Goal: Information Seeking & Learning: Learn about a topic

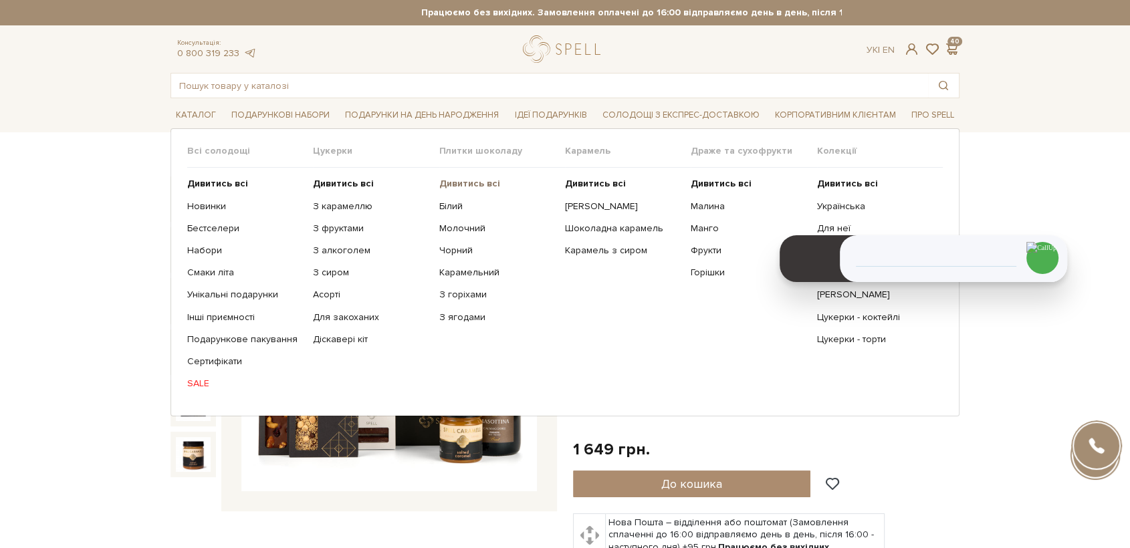
click at [452, 189] on link "Дивитись всі" at bounding box center [497, 184] width 116 height 12
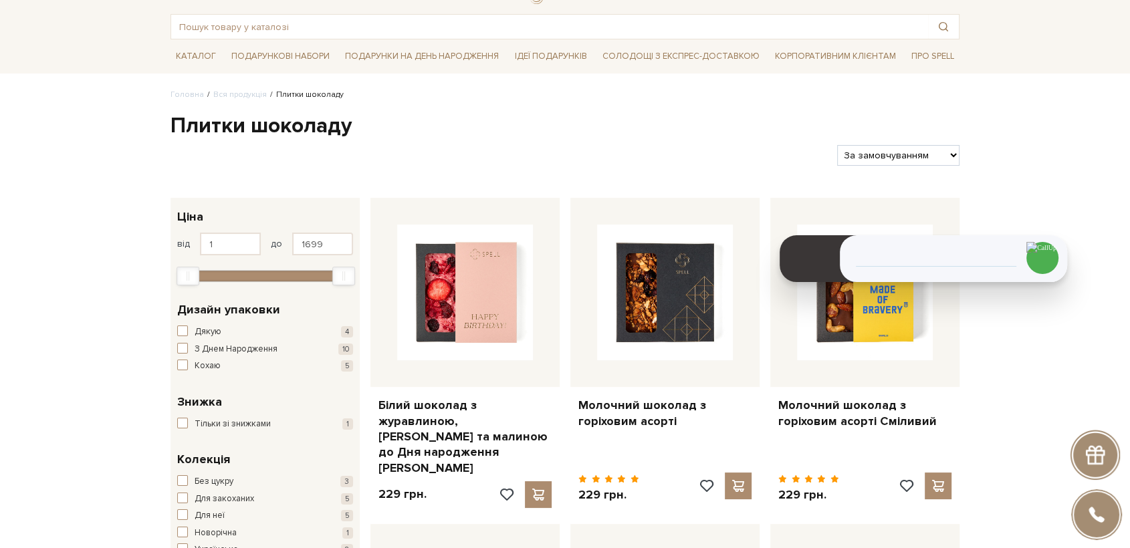
scroll to position [59, 0]
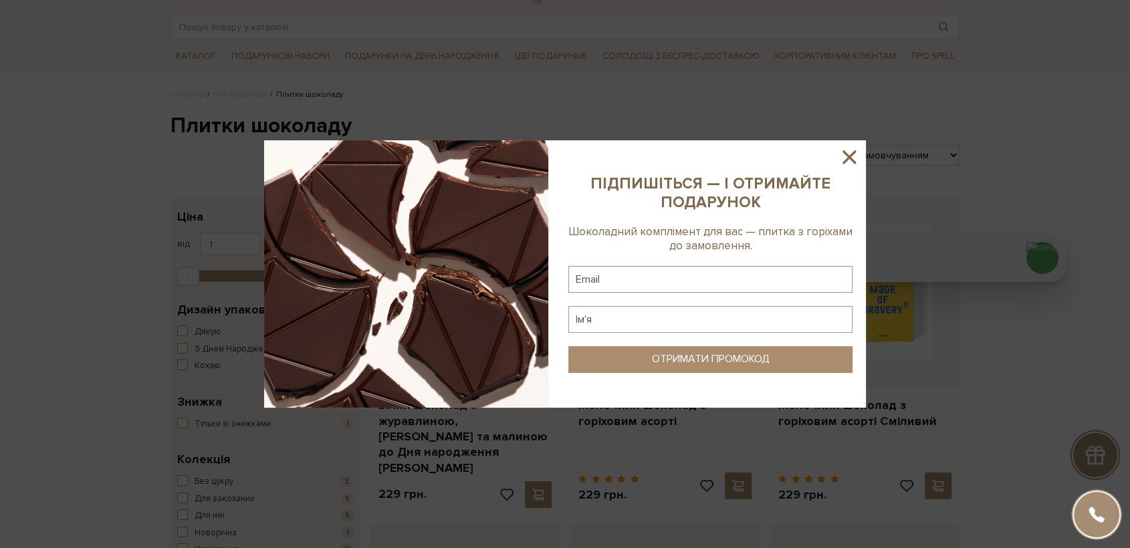
click at [845, 162] on icon at bounding box center [849, 156] width 13 height 13
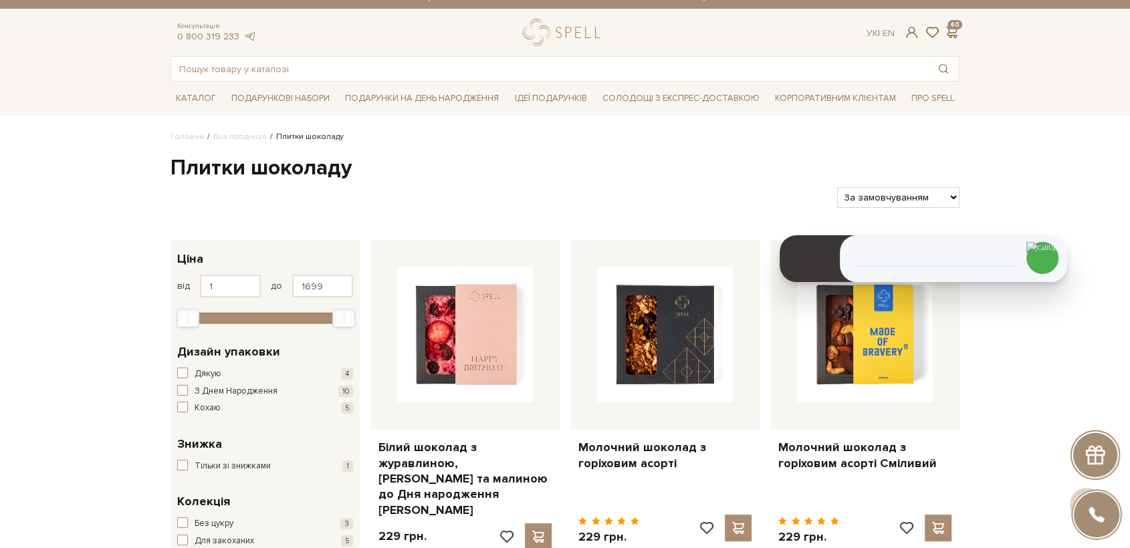
scroll to position [15, 0]
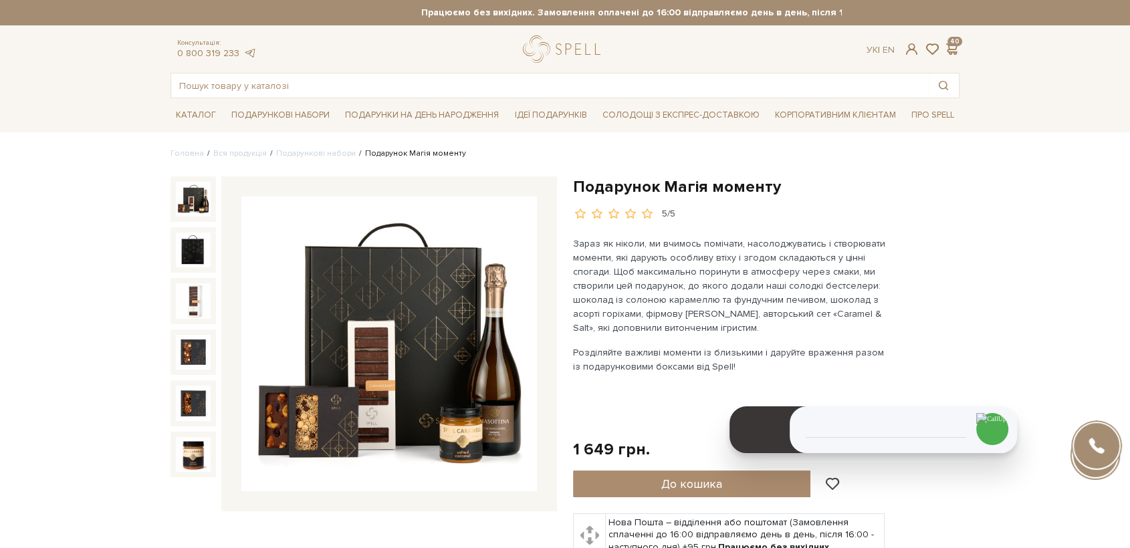
click at [200, 202] on img at bounding box center [193, 199] width 35 height 35
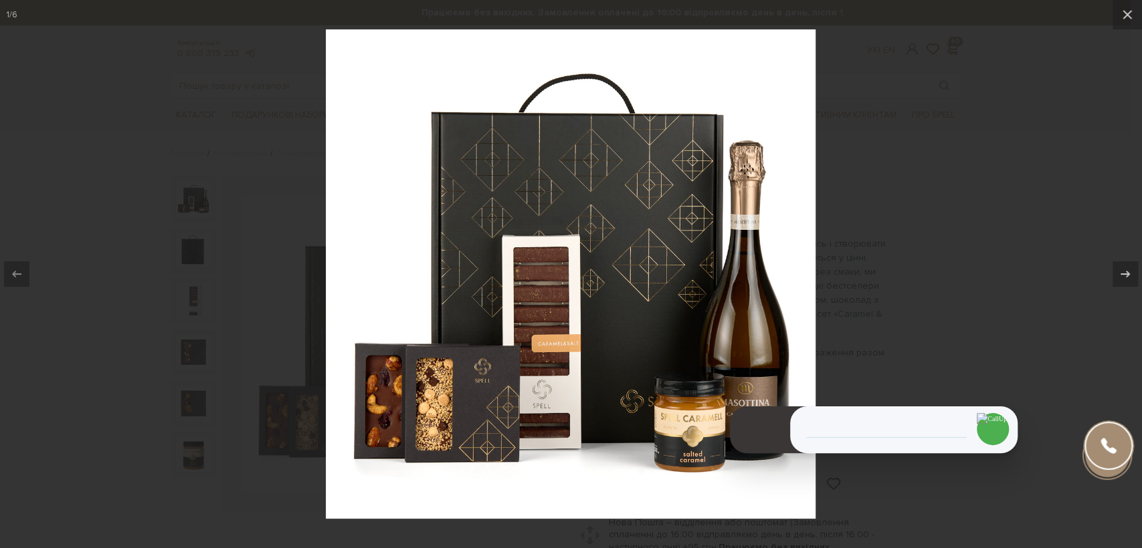
click at [193, 206] on div at bounding box center [571, 274] width 1142 height 548
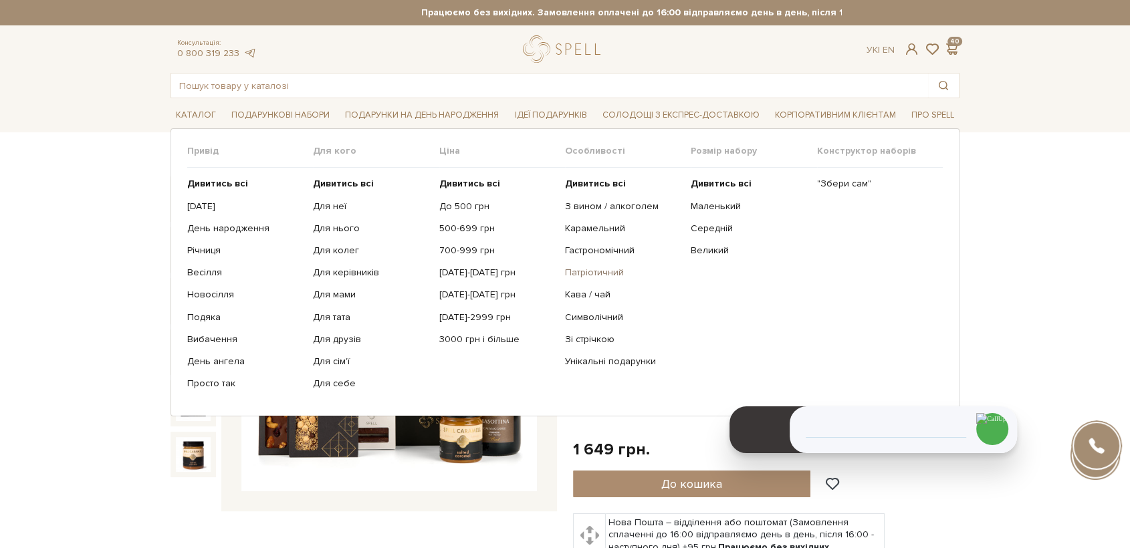
click at [599, 272] on link "Патріотичний" at bounding box center [623, 273] width 116 height 12
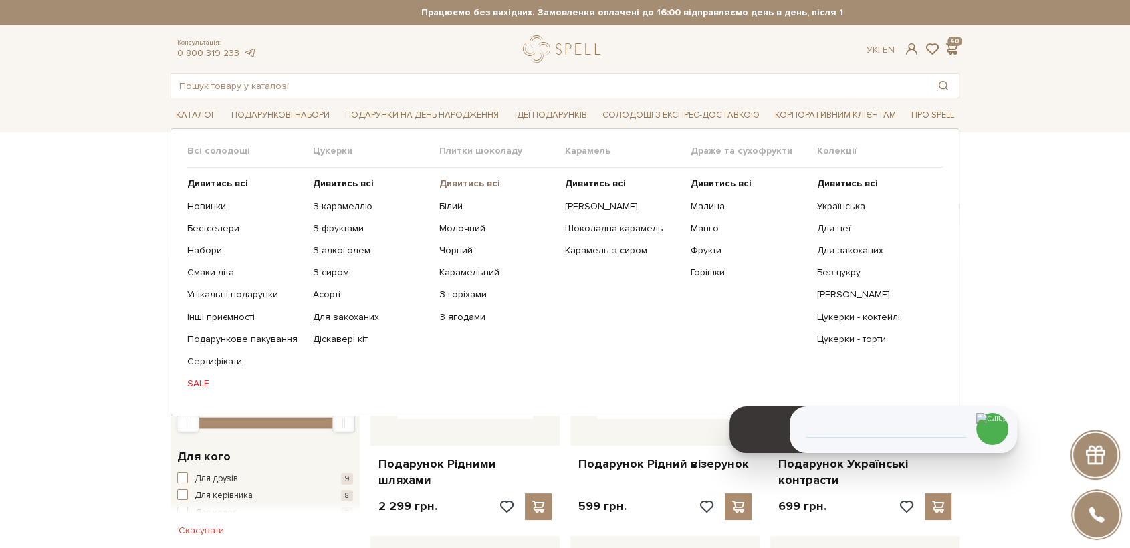
click at [466, 184] on b "Дивитись всі" at bounding box center [469, 183] width 61 height 11
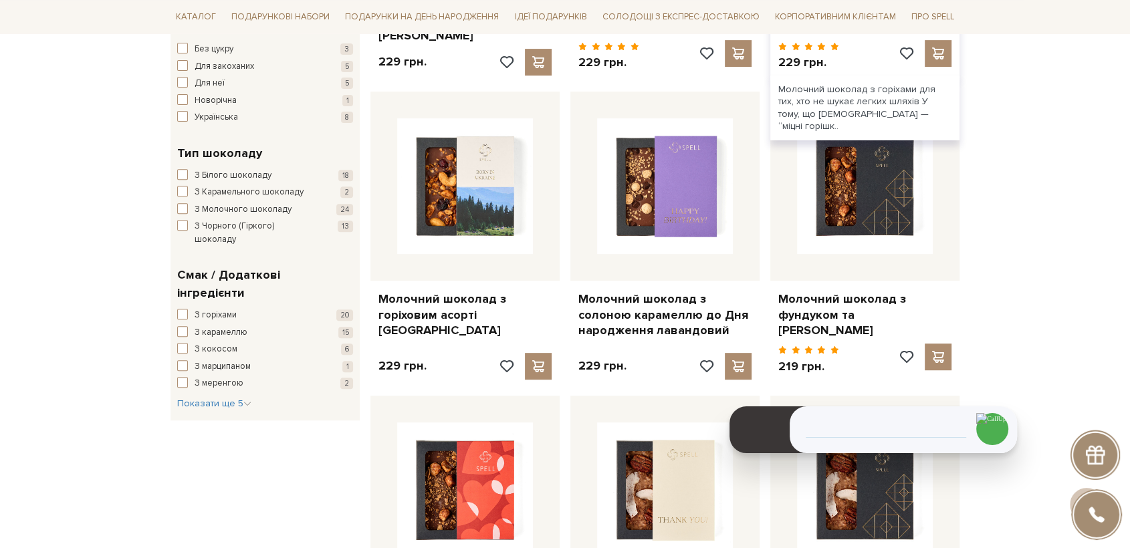
scroll to position [520, 0]
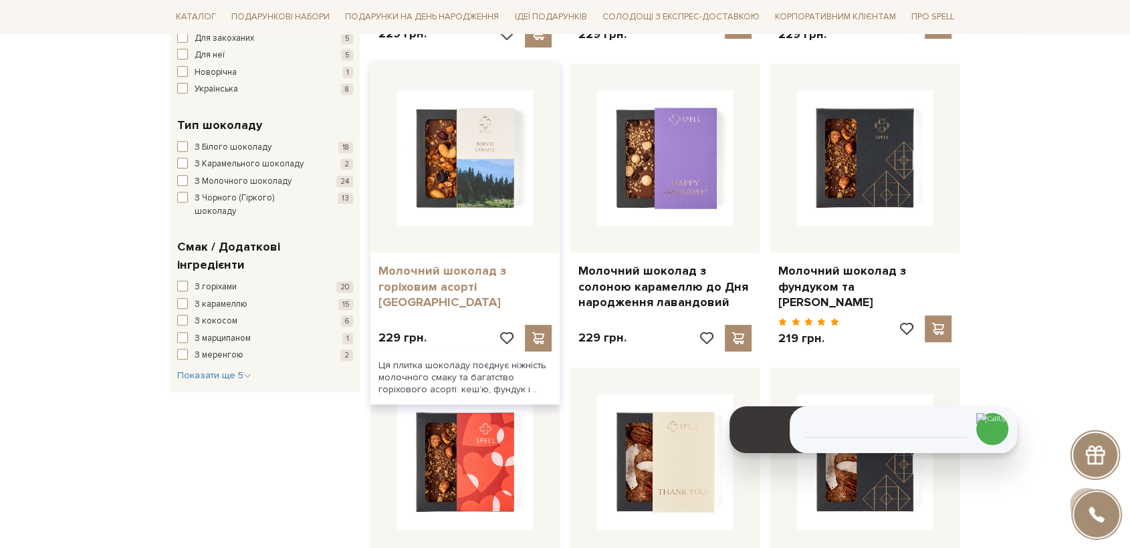
click at [470, 269] on link "Молочний шоколад з горіховим асорті [GEOGRAPHIC_DATA]" at bounding box center [465, 287] width 173 height 47
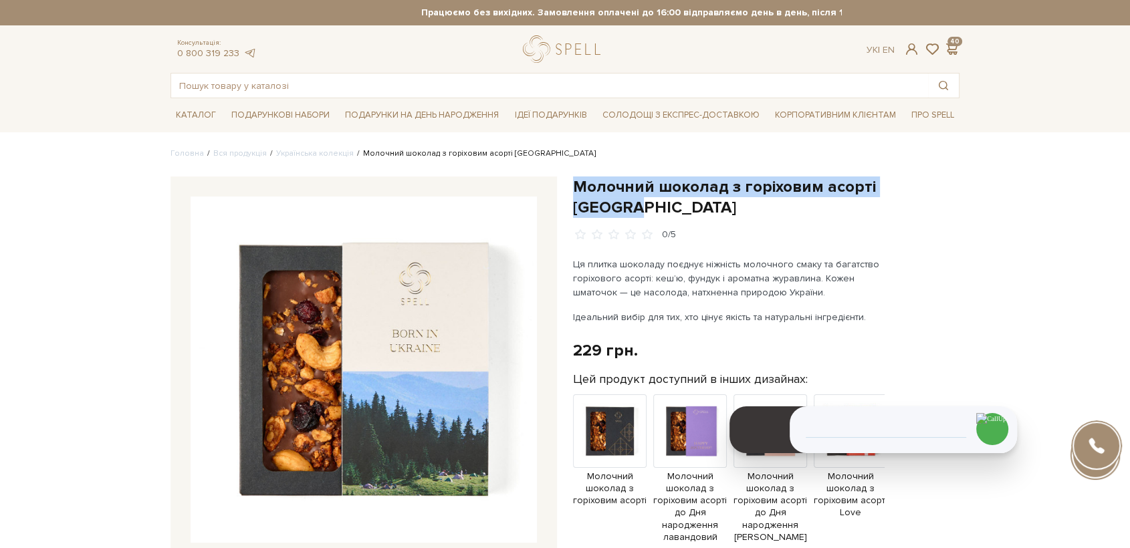
drag, startPoint x: 623, startPoint y: 191, endPoint x: 958, endPoint y: 189, distance: 335.8
click at [966, 187] on div "Молочний шоколад з горіховим асорті Україна 0/5" at bounding box center [766, 493] width 403 height 632
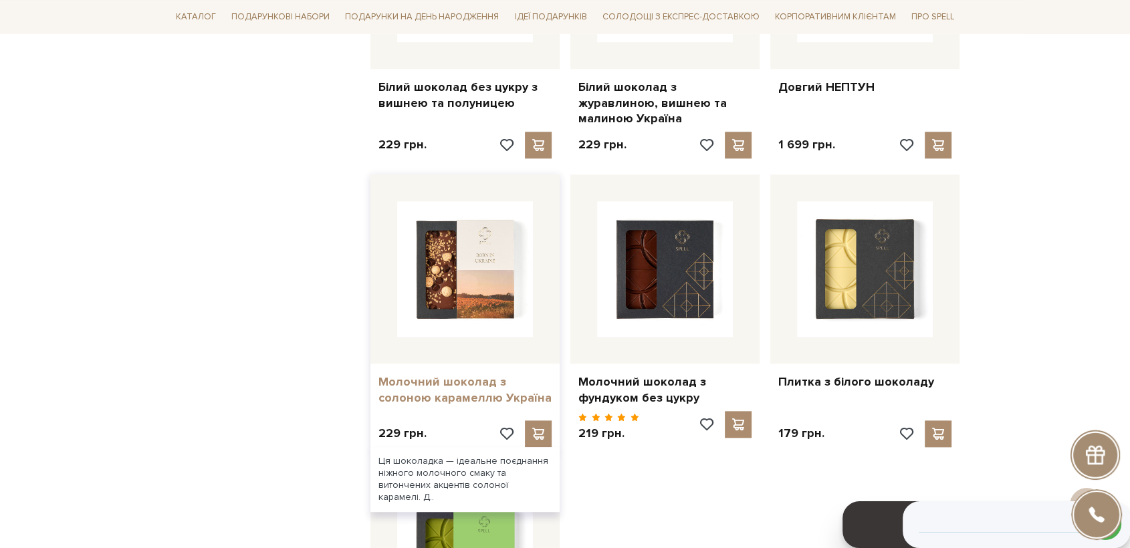
scroll to position [1336, 0]
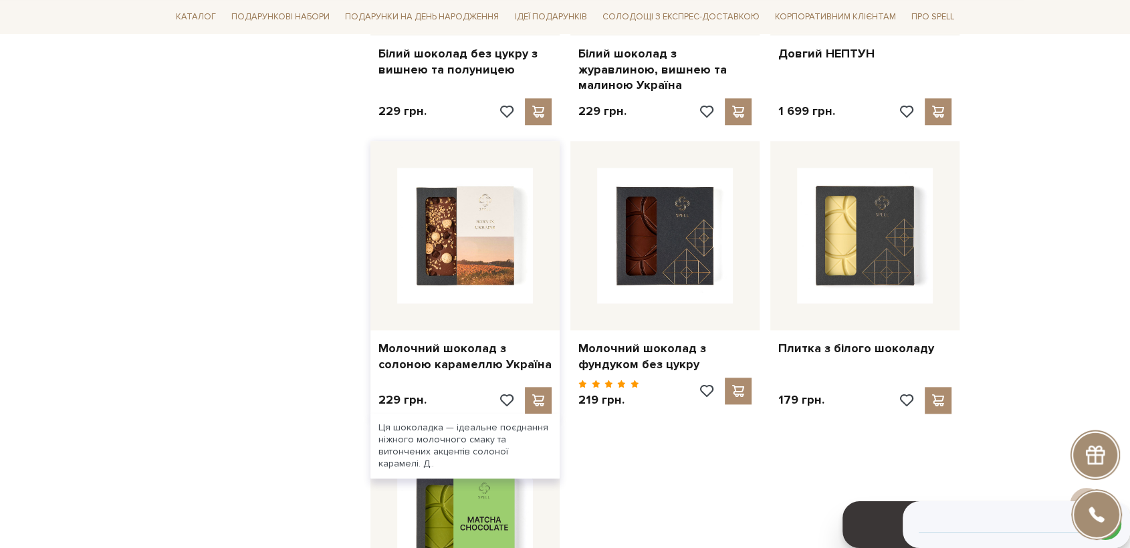
drag, startPoint x: 412, startPoint y: 344, endPoint x: 439, endPoint y: 323, distance: 34.4
click at [413, 344] on link "Молочний шоколад з солоною карамеллю Україна" at bounding box center [465, 356] width 173 height 31
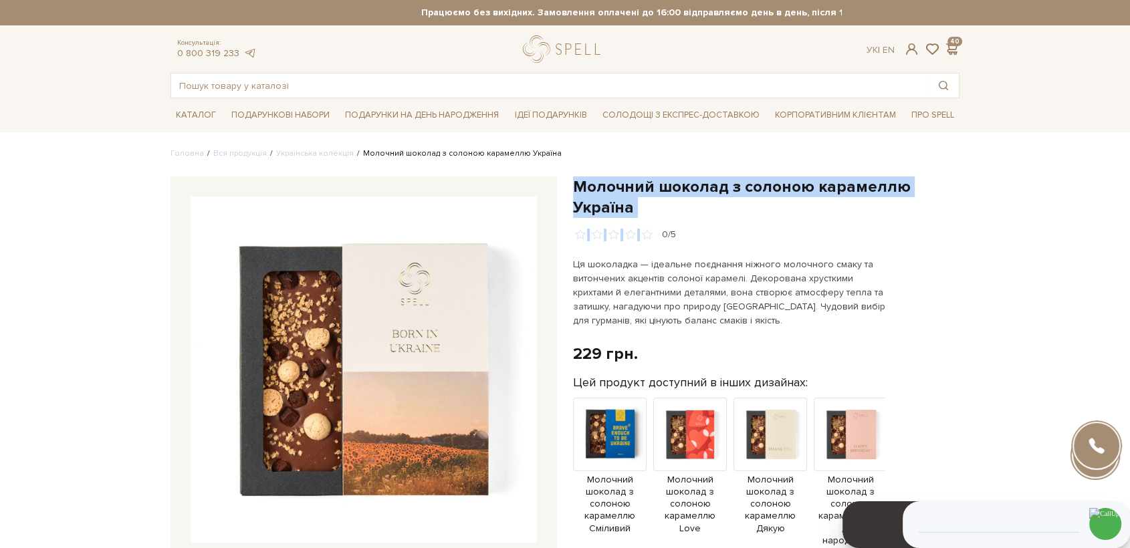
drag, startPoint x: 575, startPoint y: 179, endPoint x: 657, endPoint y: 218, distance: 91.2
click at [661, 218] on div "Молочний шоколад з солоною карамеллю Україна 0/5" at bounding box center [766, 210] width 387 height 66
click at [640, 208] on h1 "Молочний шоколад з солоною карамеллю Україна" at bounding box center [766, 197] width 387 height 41
drag, startPoint x: 631, startPoint y: 212, endPoint x: 579, endPoint y: 187, distance: 58.3
click at [579, 187] on h1 "Молочний шоколад з солоною карамеллю Україна" at bounding box center [766, 197] width 387 height 41
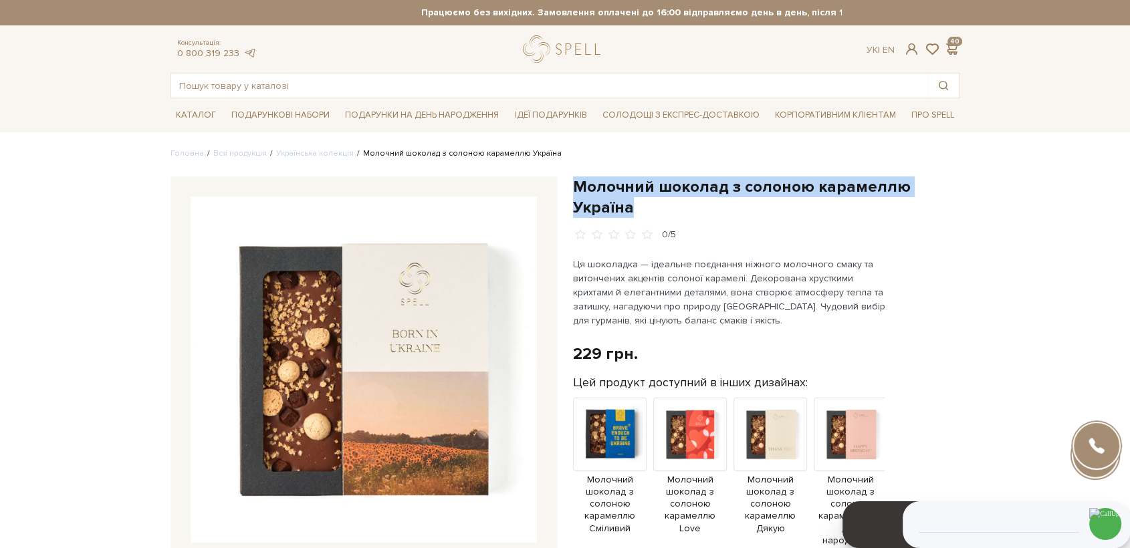
copy h1 "Молочний шоколад з солоною карамеллю Україна"
